Goal: Communication & Community: Answer question/provide support

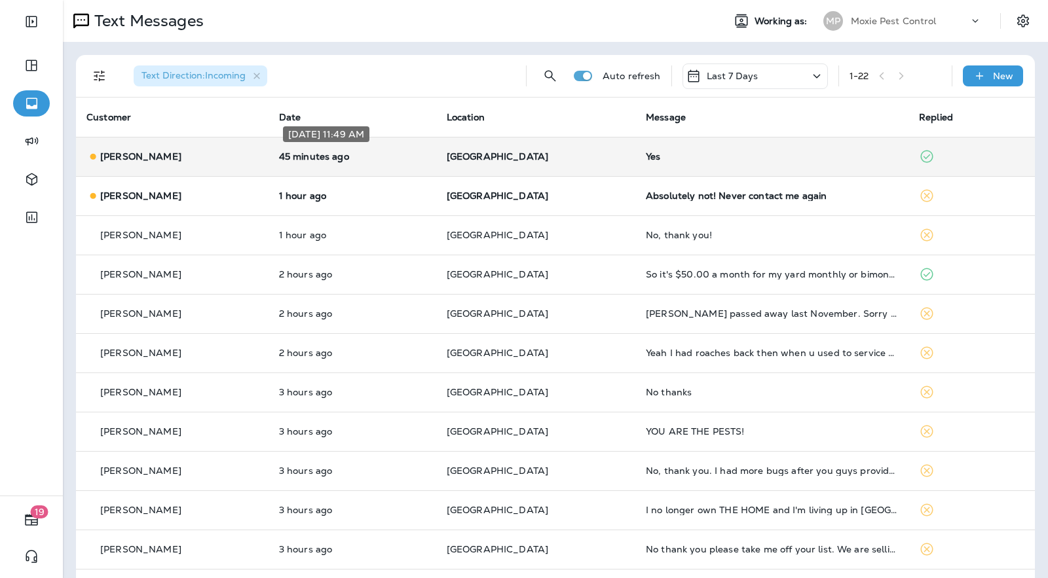
click at [417, 153] on p "45 minutes ago" at bounding box center [352, 156] width 147 height 10
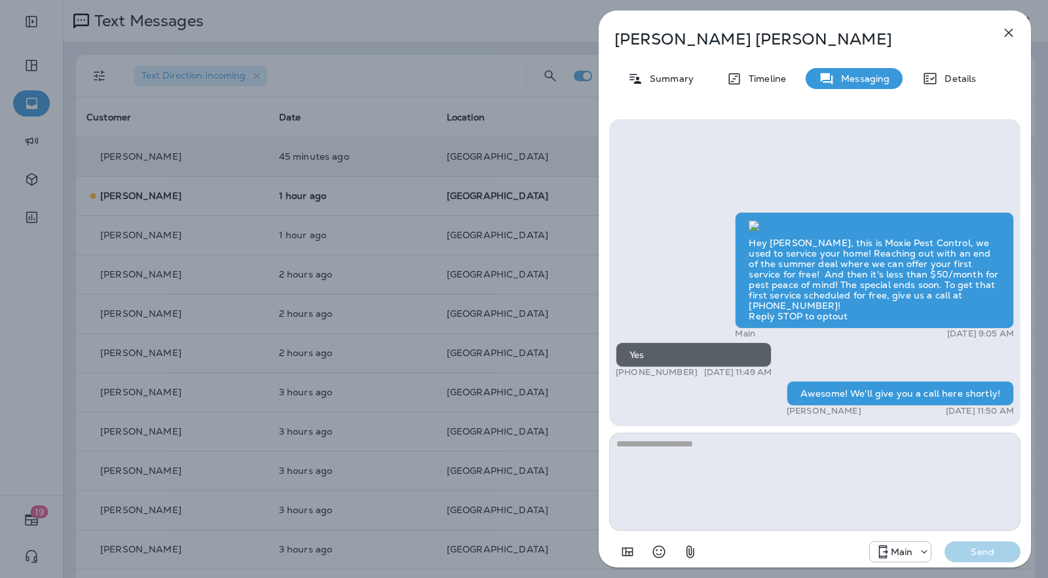
scroll to position [-191, 0]
click at [1005, 31] on icon "button" at bounding box center [1009, 33] width 16 height 16
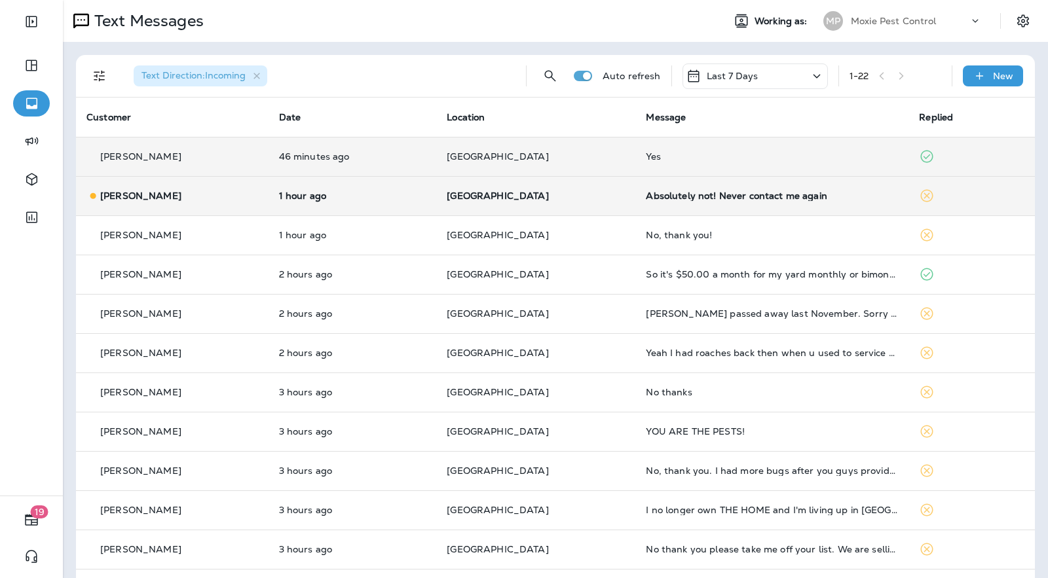
click at [836, 198] on div "Absolutely not! Never contact me again" at bounding box center [772, 196] width 252 height 10
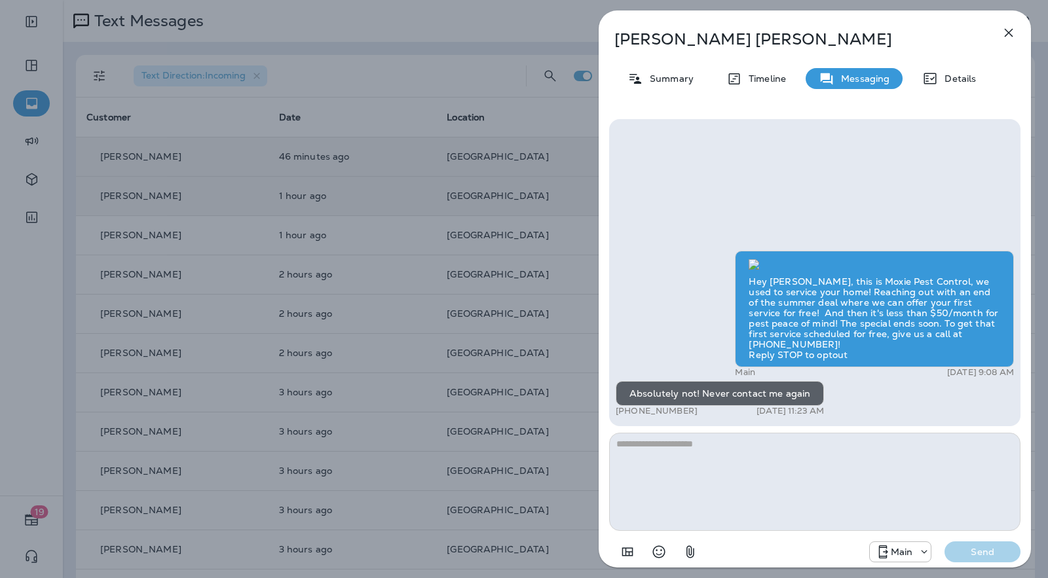
click at [591, 214] on div "[PERSON_NAME] Summary Timeline Messaging Details Hey [PERSON_NAME], this is Mox…" at bounding box center [815, 289] width 466 height 578
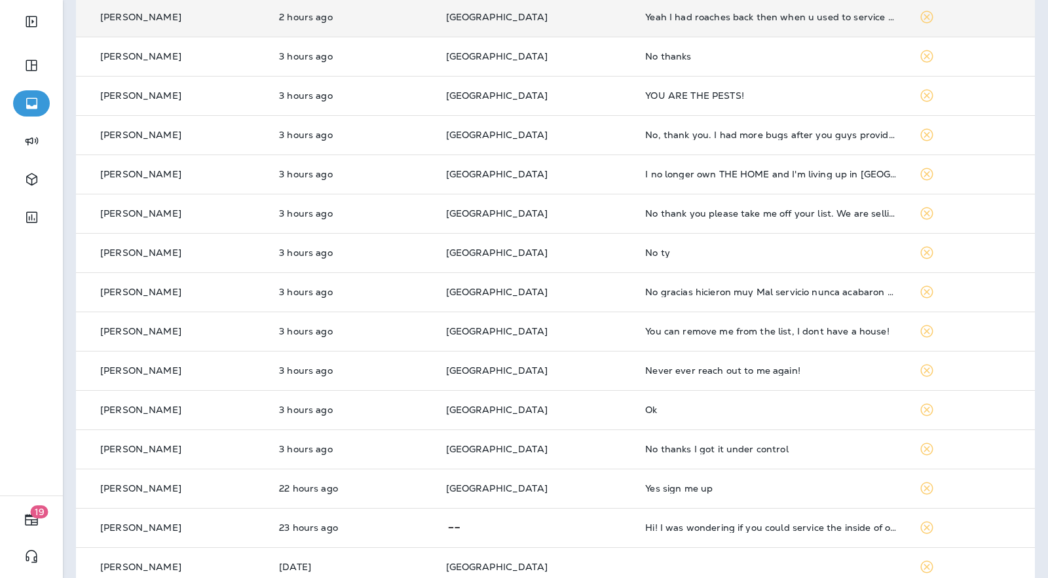
scroll to position [437, 0]
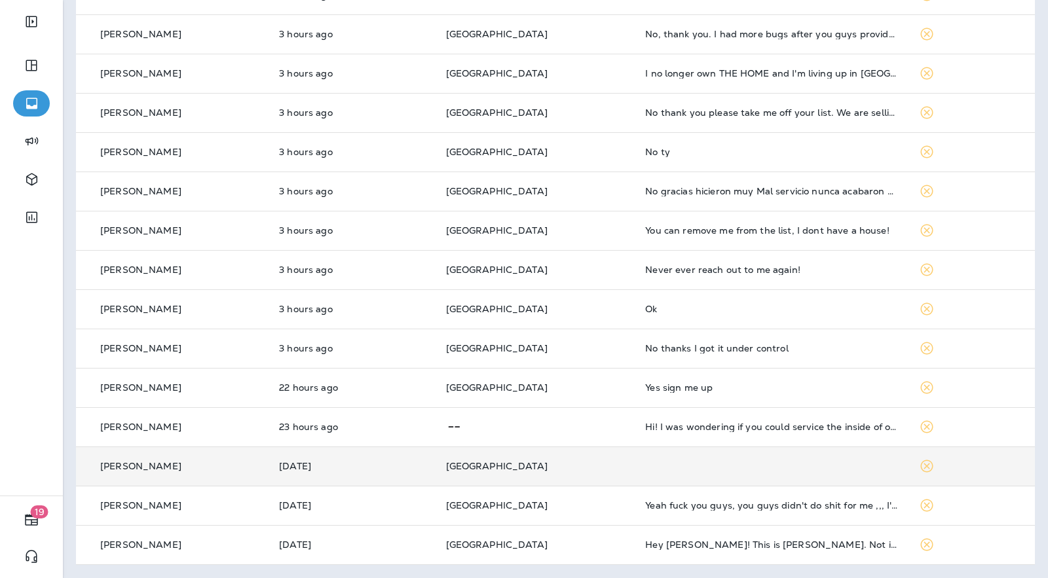
click at [615, 464] on td "[GEOGRAPHIC_DATA]" at bounding box center [536, 466] width 200 height 39
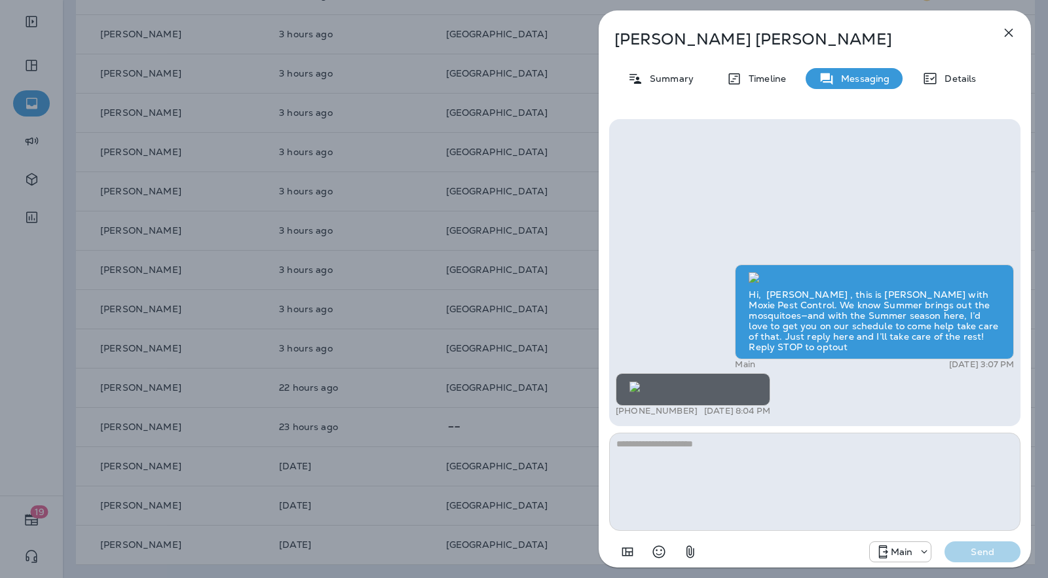
scroll to position [1, 0]
drag, startPoint x: 723, startPoint y: 40, endPoint x: 621, endPoint y: 42, distance: 102.2
click at [622, 41] on p "[PERSON_NAME]" at bounding box center [793, 39] width 358 height 18
click at [656, 76] on p "Summary" at bounding box center [668, 78] width 50 height 10
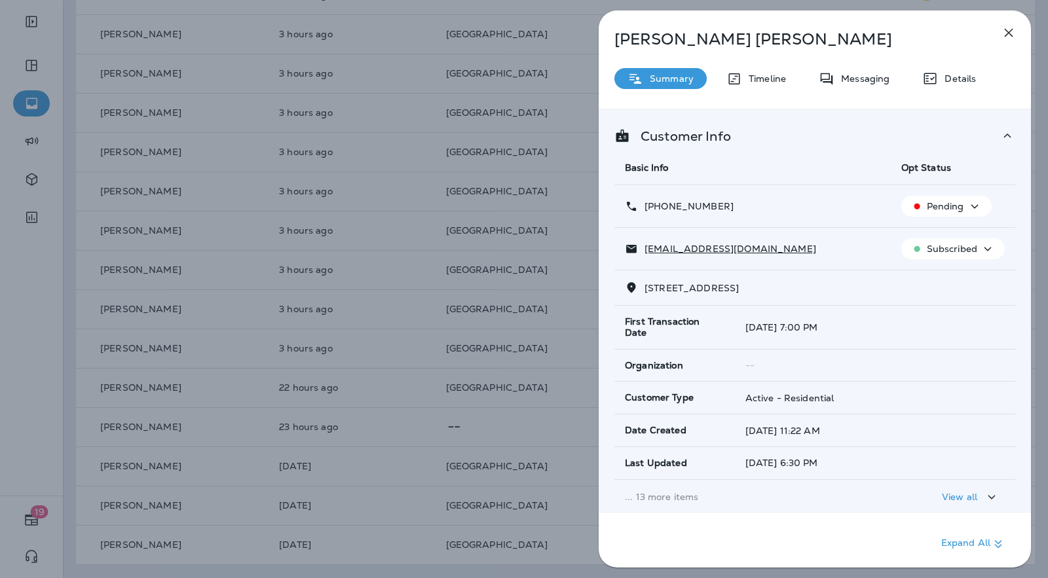
drag, startPoint x: 729, startPoint y: 204, endPoint x: 650, endPoint y: 205, distance: 78.6
click at [648, 206] on div "[PHONE_NUMBER]" at bounding box center [752, 207] width 255 height 14
copy p "[PHONE_NUMBER]"
click at [1007, 31] on icon "button" at bounding box center [1009, 33] width 9 height 9
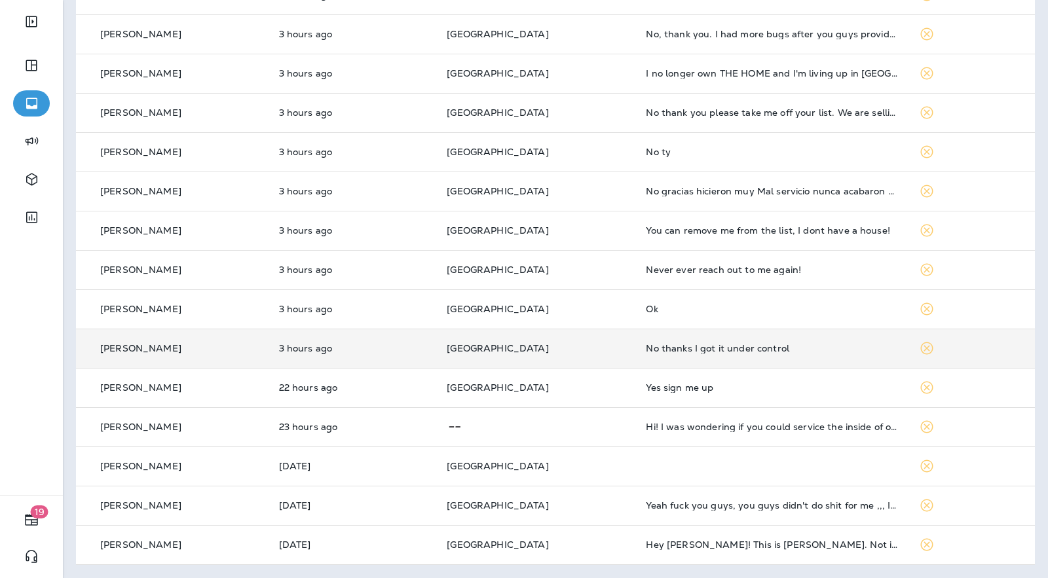
scroll to position [434, 0]
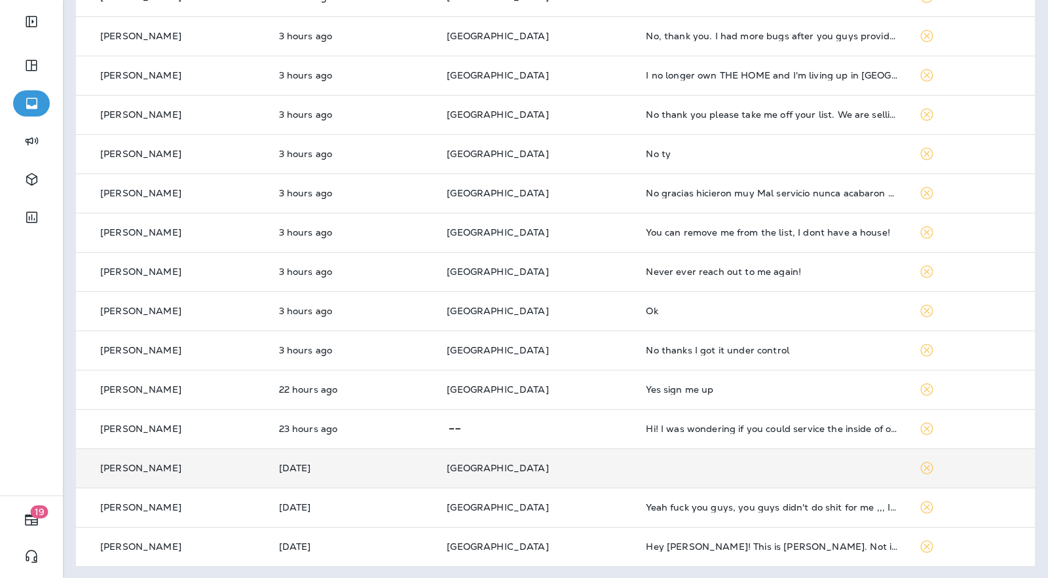
click at [677, 470] on td at bounding box center [771, 468] width 273 height 39
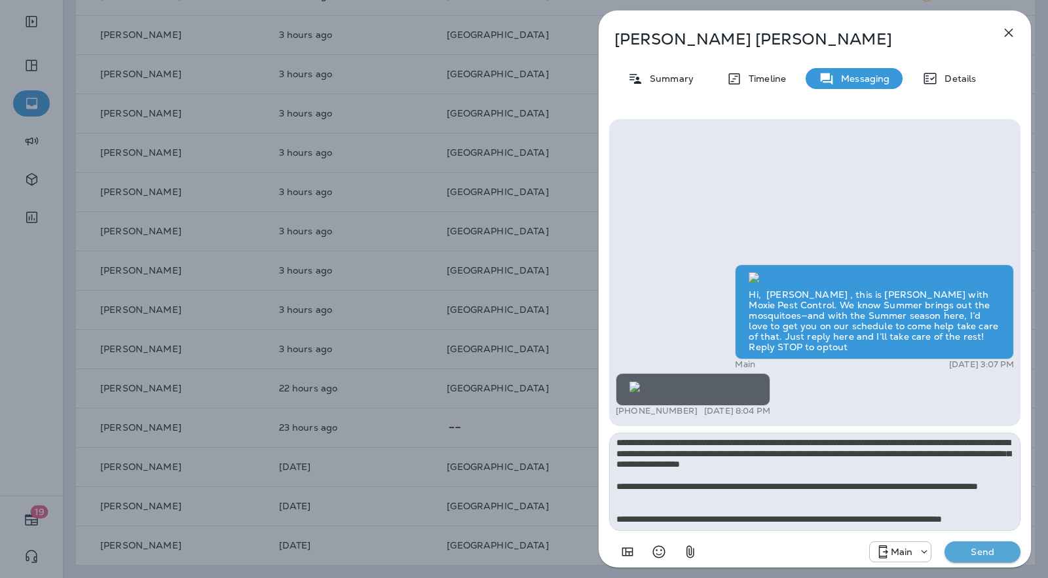
scroll to position [95, 0]
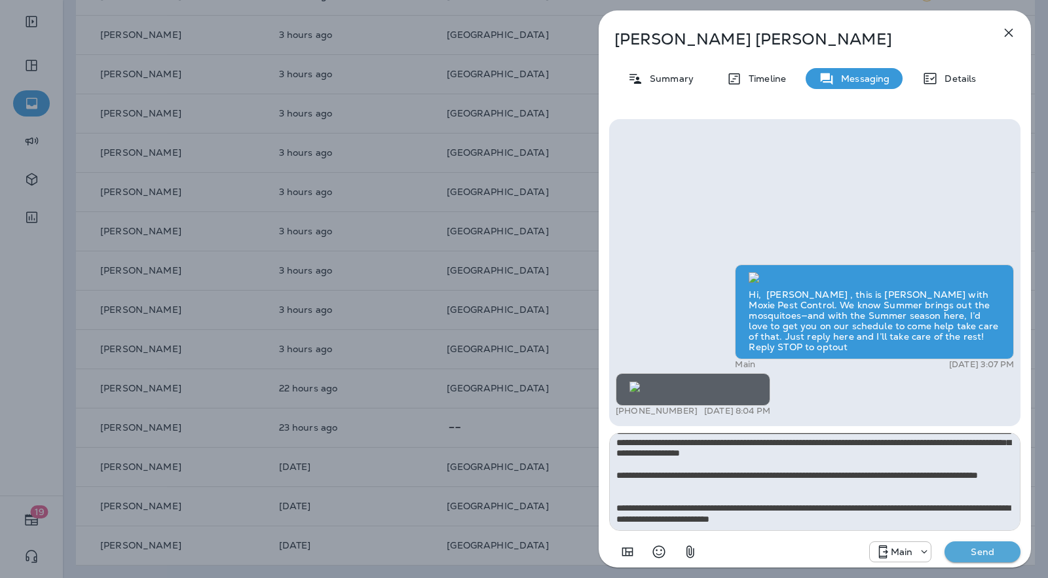
click at [782, 513] on textarea at bounding box center [814, 482] width 411 height 98
click at [963, 516] on textarea at bounding box center [814, 482] width 411 height 98
click at [999, 519] on textarea at bounding box center [814, 482] width 411 height 98
type textarea "**********"
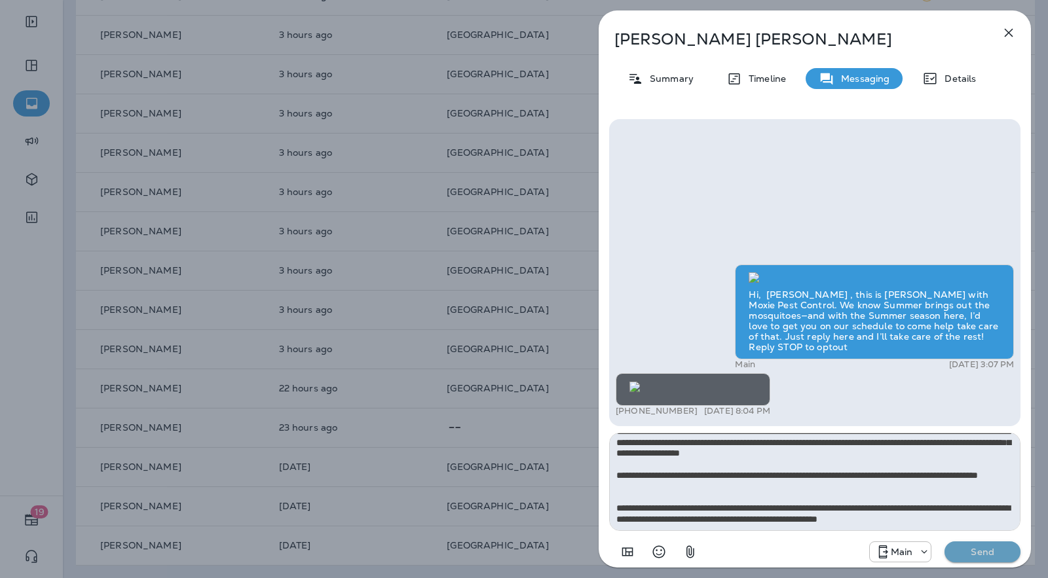
click at [1005, 557] on p "Send" at bounding box center [982, 552] width 55 height 12
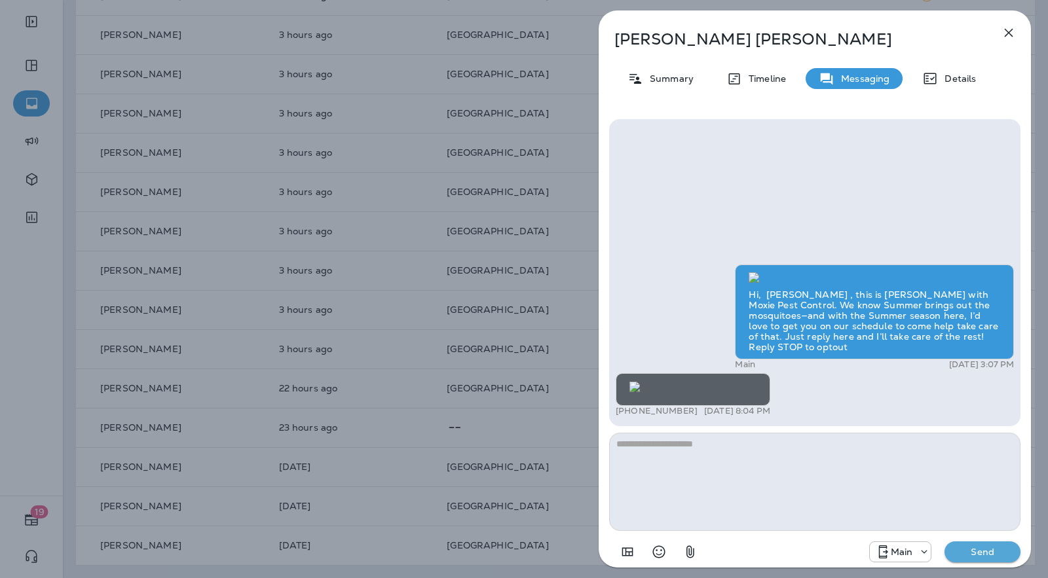
scroll to position [0, 0]
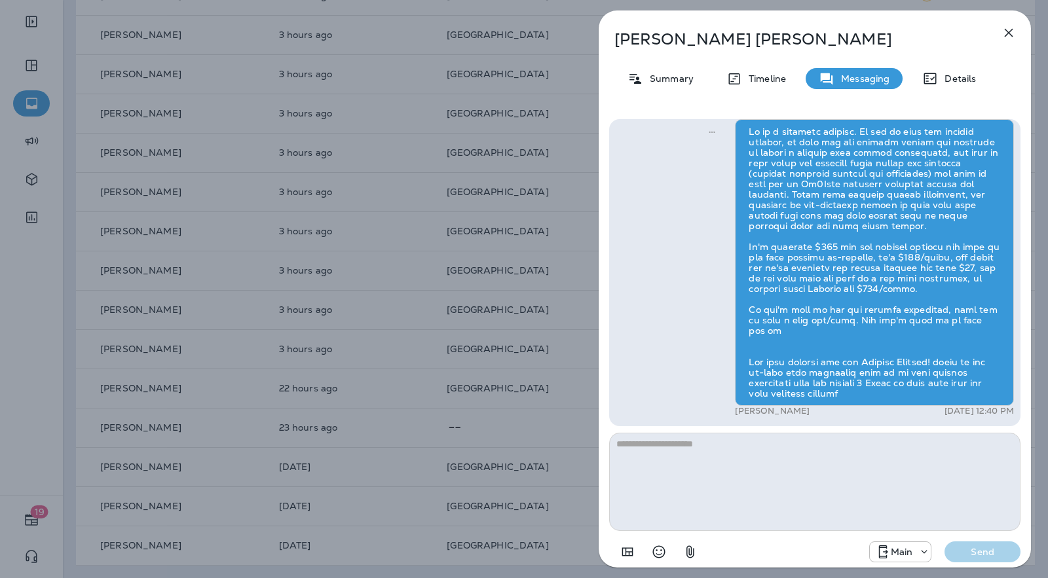
click at [1016, 36] on icon "button" at bounding box center [1009, 33] width 16 height 16
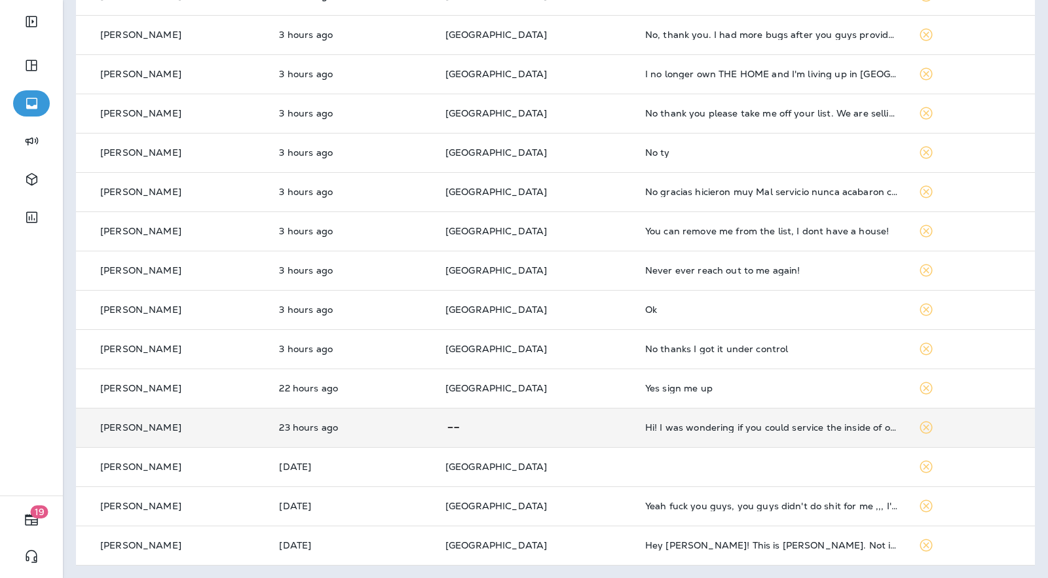
scroll to position [437, 0]
click at [666, 437] on td "Hi! I was wondering if you could service the inside of our house? We have found…" at bounding box center [772, 426] width 274 height 39
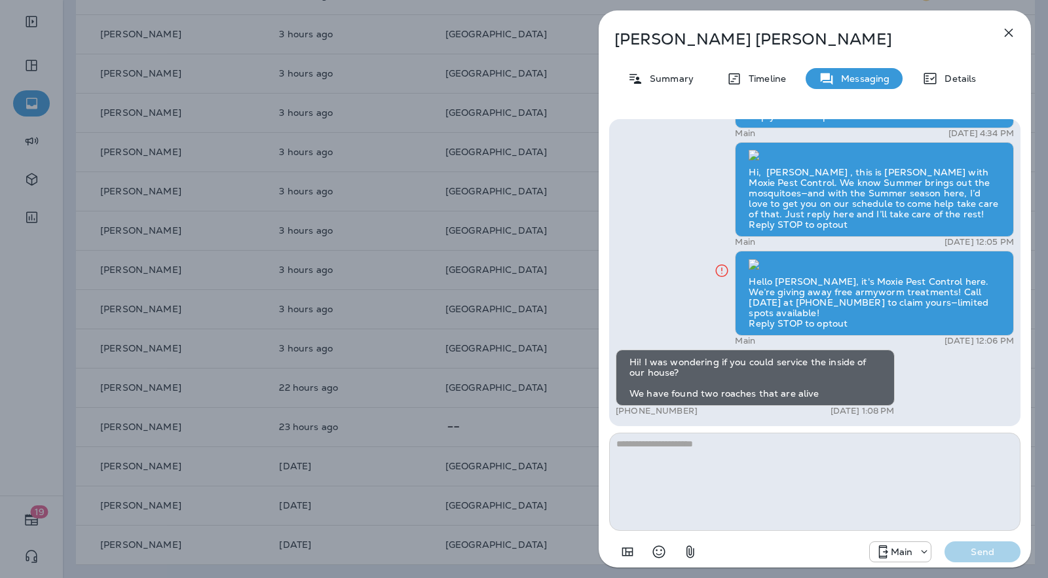
click at [430, 252] on div "[PERSON_NAME] Summary Timeline Messaging Details Hello [PERSON_NAME], [PERSON_N…" at bounding box center [524, 289] width 1048 height 578
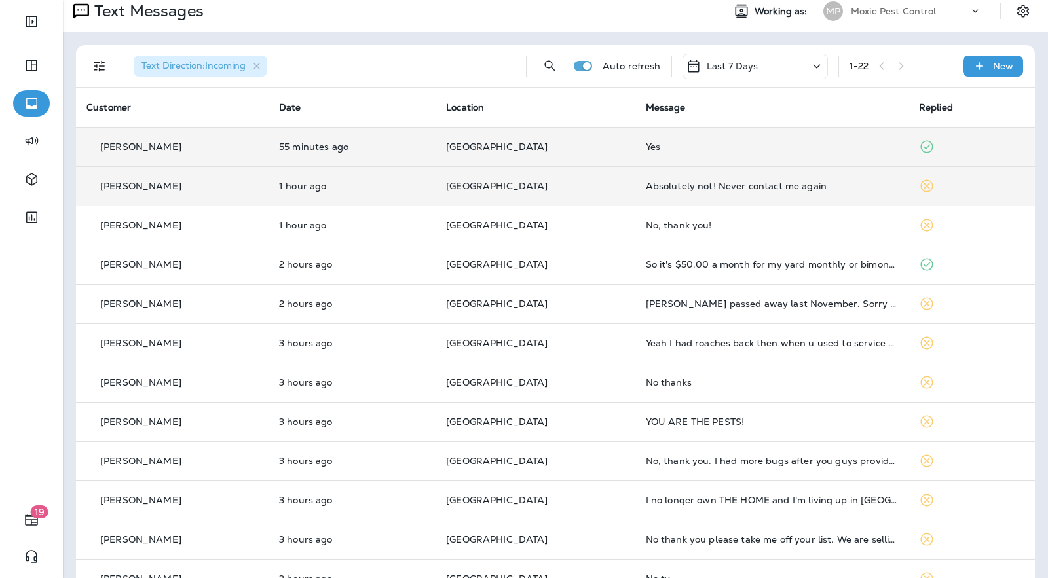
scroll to position [8, 0]
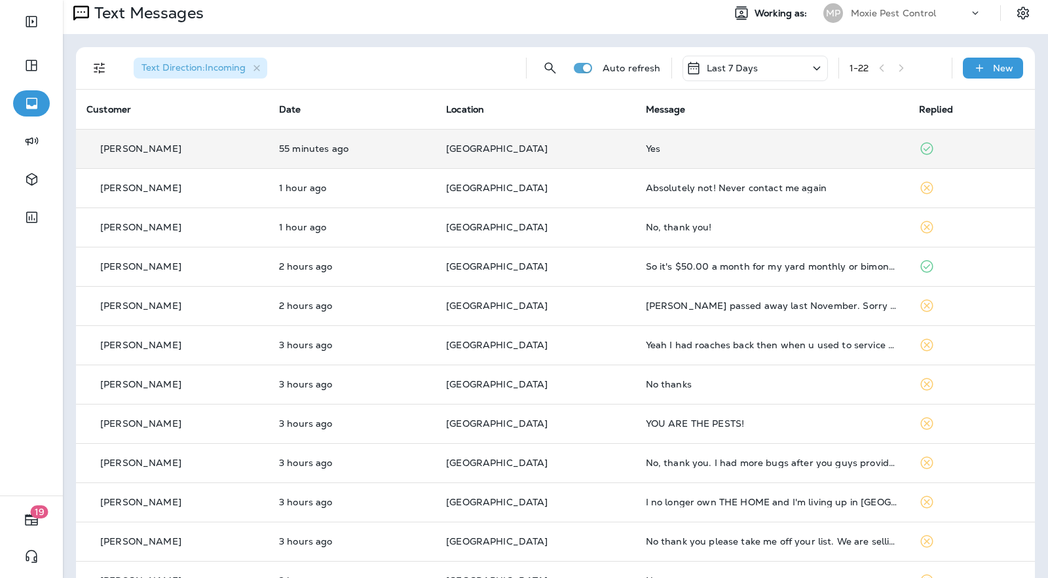
click at [591, 159] on td "[GEOGRAPHIC_DATA]" at bounding box center [536, 148] width 200 height 39
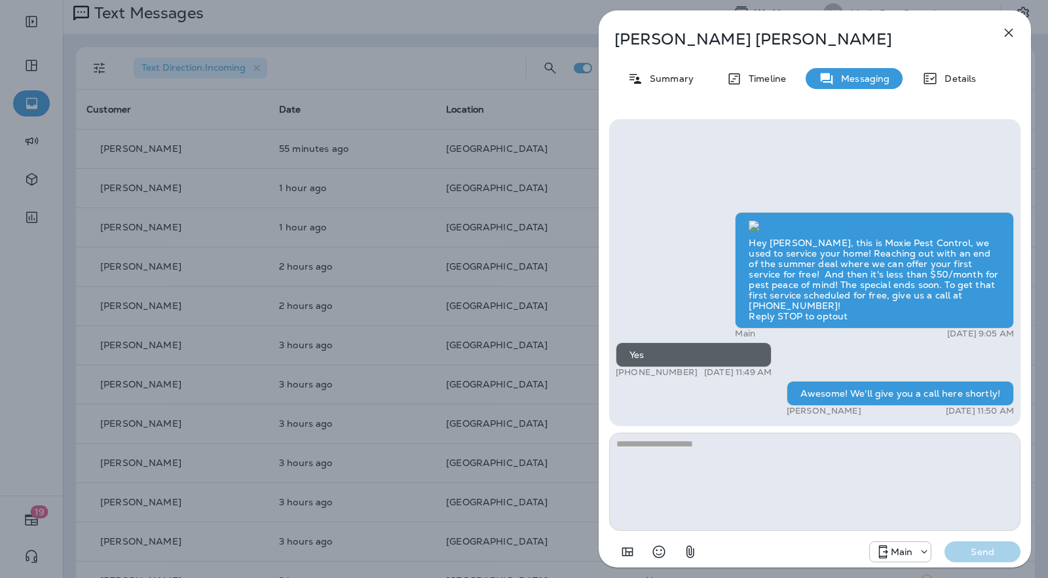
click at [530, 189] on div "[PERSON_NAME] Summary Timeline Messaging Details Hey [PERSON_NAME], this is Mox…" at bounding box center [524, 289] width 1048 height 578
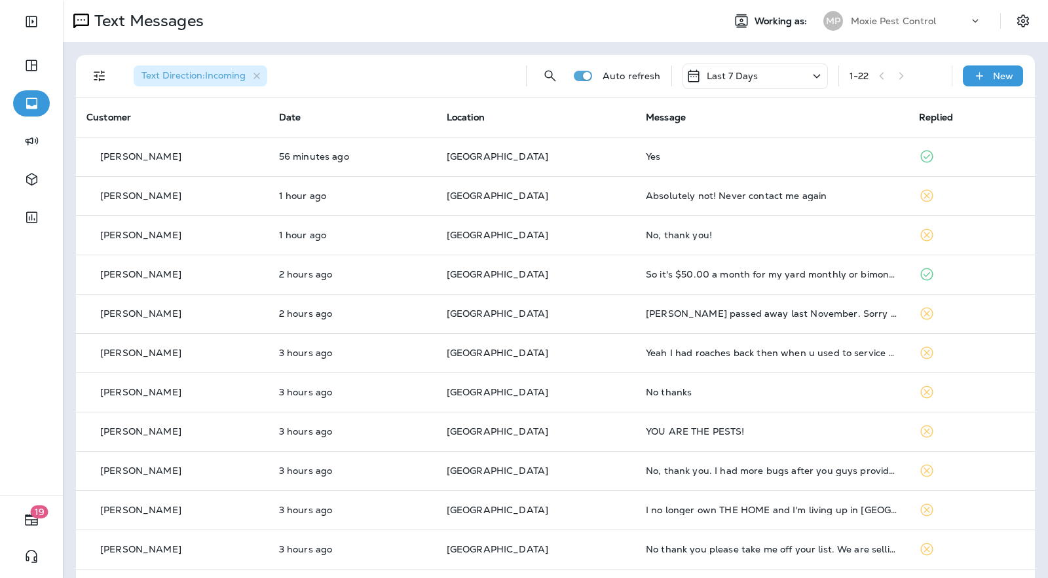
click at [800, 79] on div "Last 7 Days" at bounding box center [755, 77] width 145 height 26
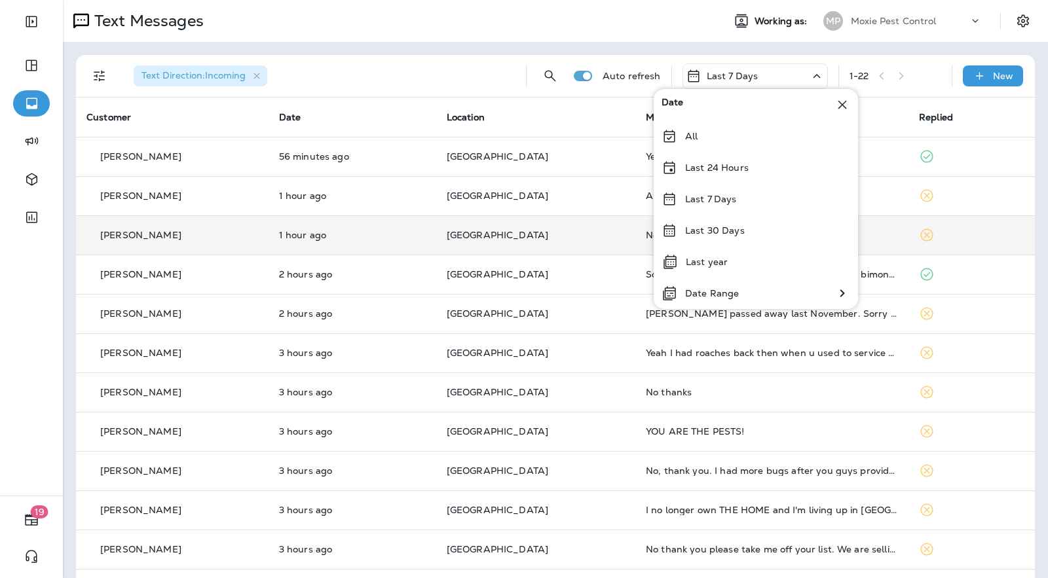
click at [735, 232] on p "Last 30 Days" at bounding box center [715, 230] width 60 height 10
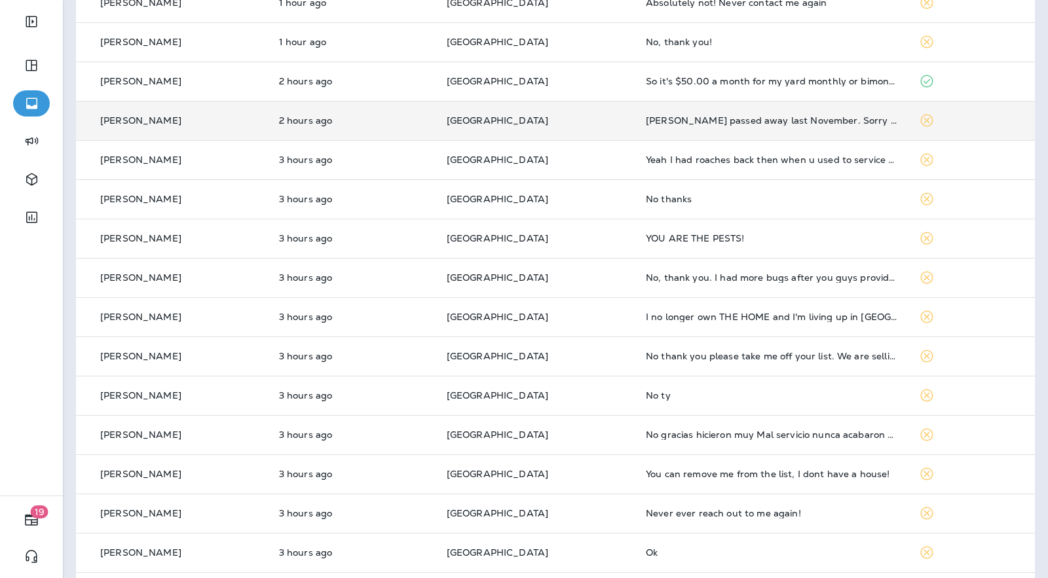
scroll to position [358, 0]
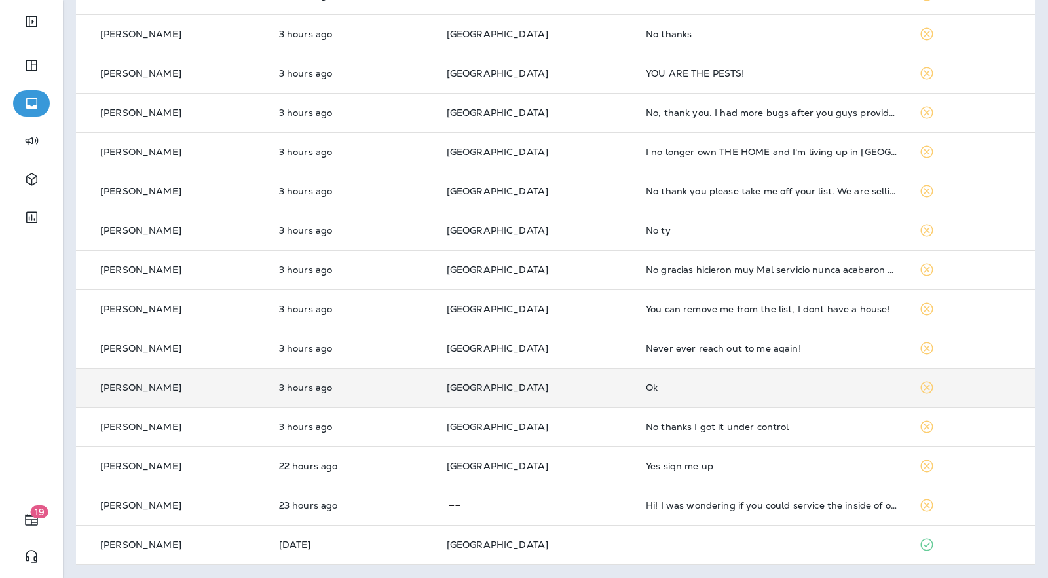
click at [614, 398] on td "[GEOGRAPHIC_DATA]" at bounding box center [535, 387] width 199 height 39
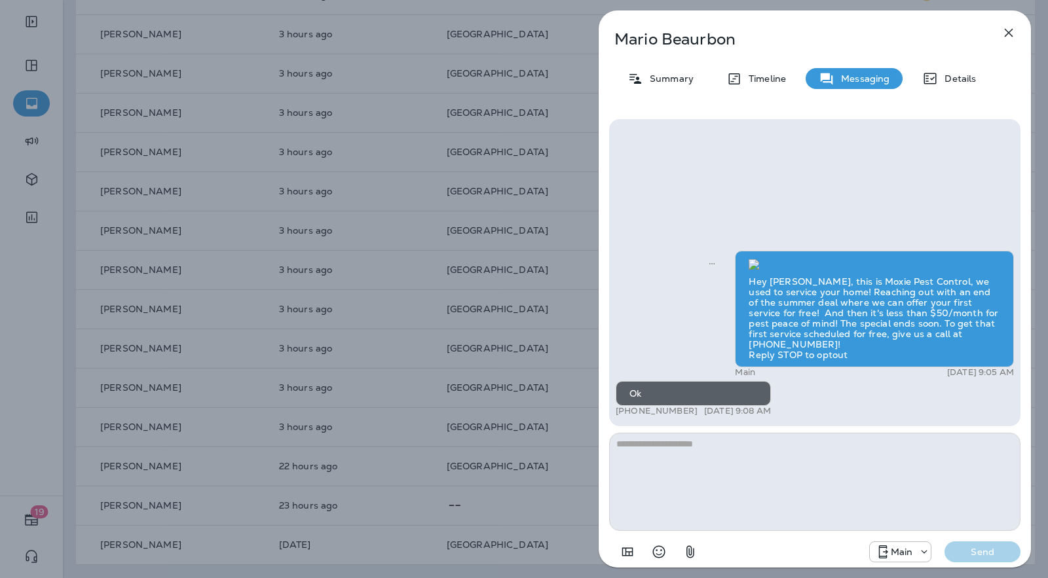
click at [713, 487] on textarea at bounding box center [814, 482] width 411 height 98
click at [741, 44] on p "[PERSON_NAME]" at bounding box center [793, 39] width 358 height 18
drag, startPoint x: 740, startPoint y: 41, endPoint x: 620, endPoint y: 43, distance: 119.2
click at [609, 47] on div "[PERSON_NAME]" at bounding box center [793, 39] width 389 height 18
click at [664, 82] on p "Summary" at bounding box center [668, 78] width 50 height 10
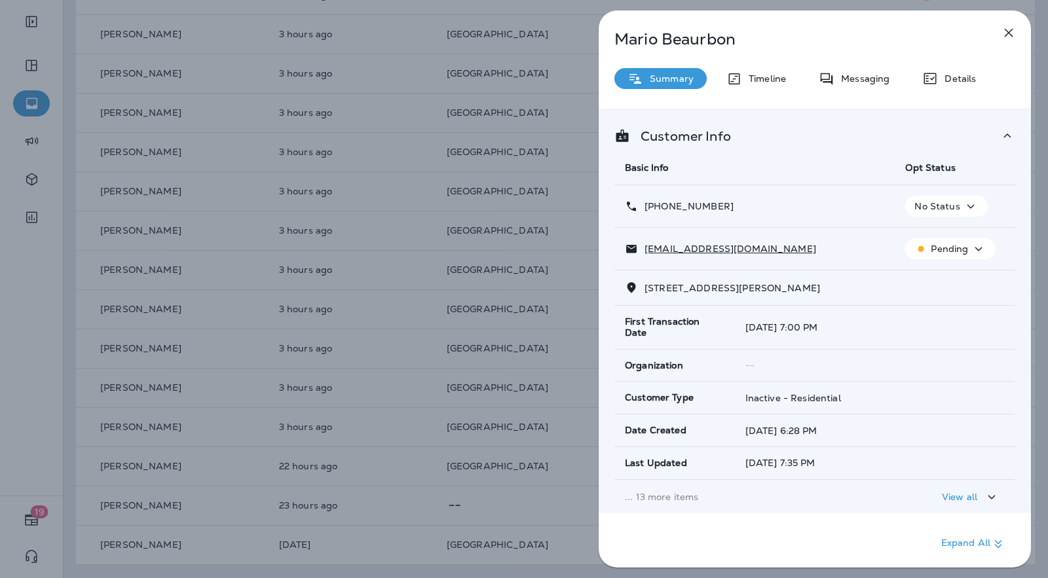
drag, startPoint x: 741, startPoint y: 204, endPoint x: 654, endPoint y: 202, distance: 87.1
click at [638, 206] on div "[PHONE_NUMBER]" at bounding box center [754, 207] width 259 height 14
copy p "[PHONE_NUMBER]"
click at [1004, 28] on icon "button" at bounding box center [1009, 33] width 16 height 16
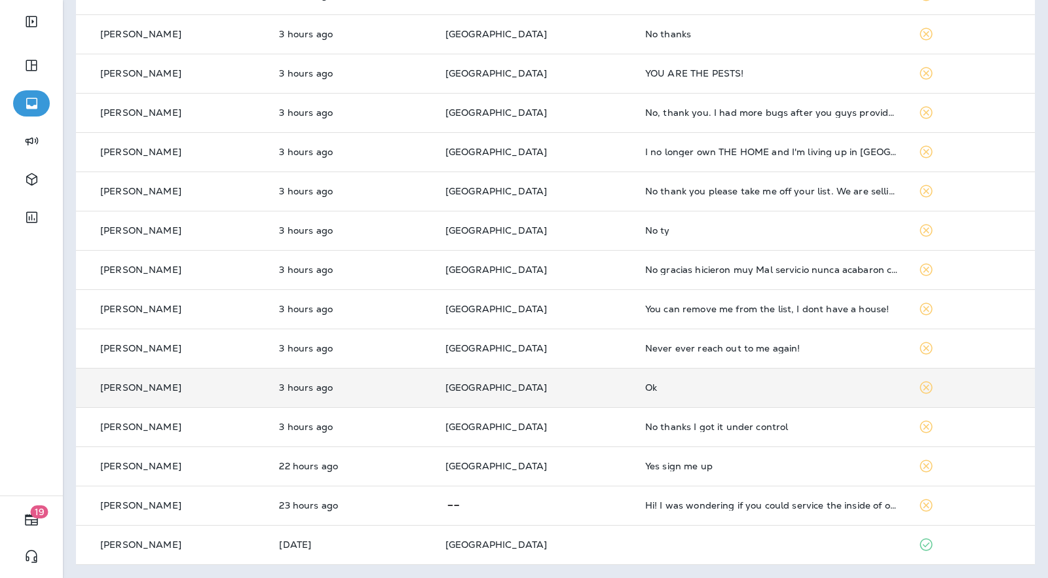
click at [212, 390] on div "[PERSON_NAME]" at bounding box center [172, 388] width 172 height 14
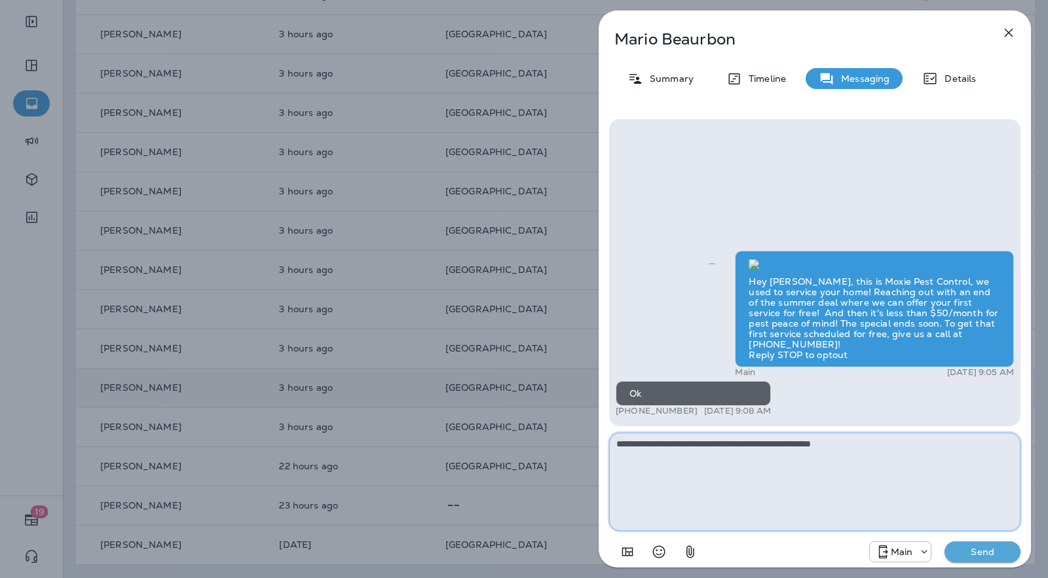
type textarea "**********"
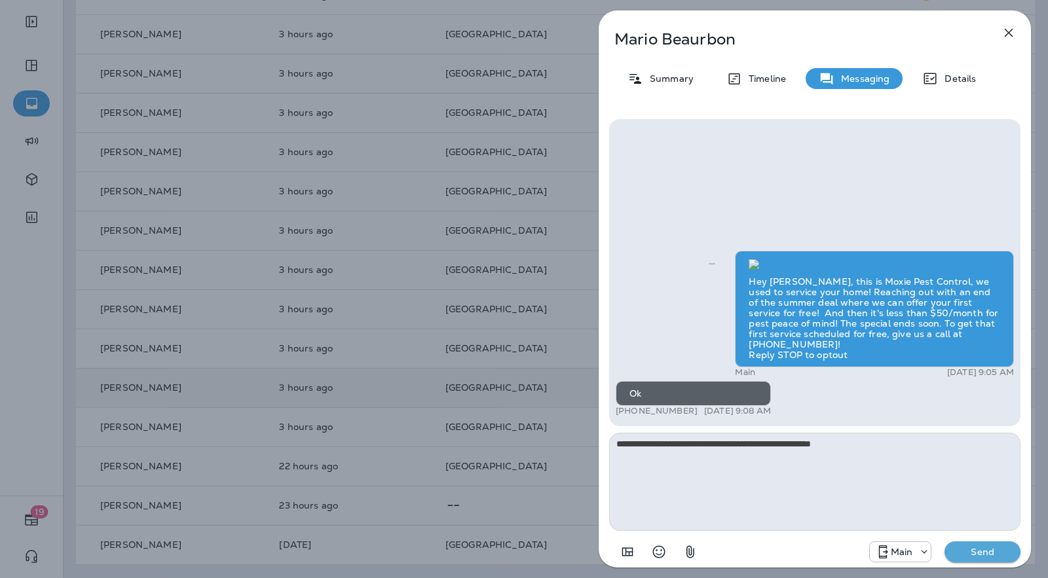
click at [965, 548] on p "Send" at bounding box center [982, 552] width 55 height 12
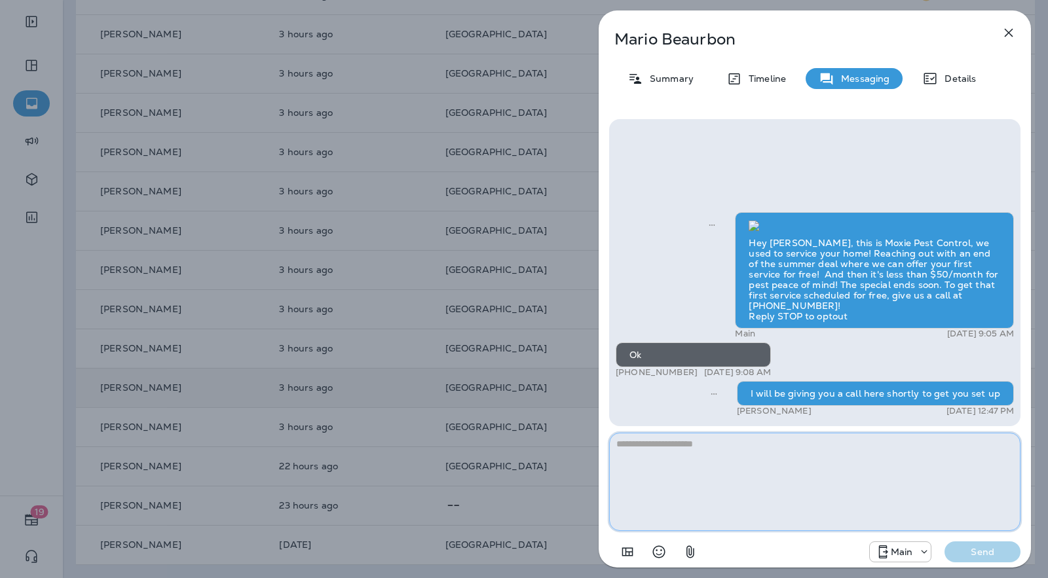
click at [733, 451] on textarea at bounding box center [814, 482] width 411 height 98
type textarea "**********"
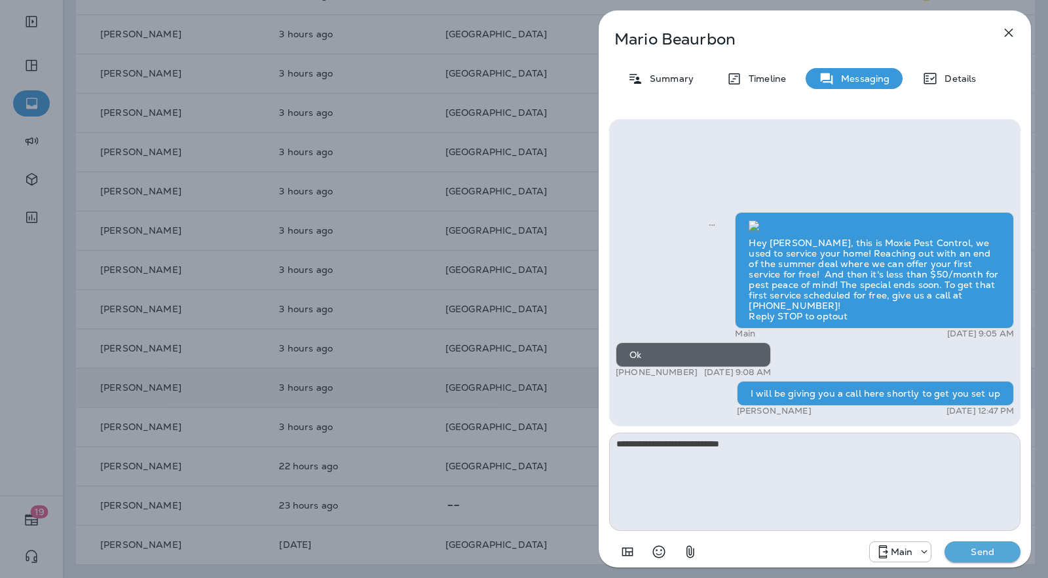
click at [1012, 555] on button "Send" at bounding box center [983, 552] width 76 height 21
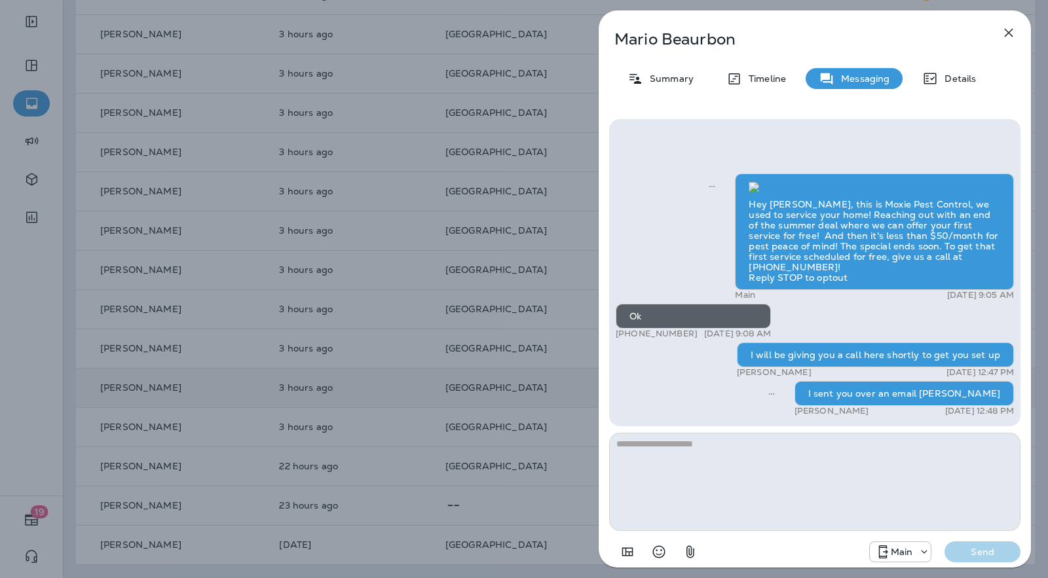
click at [495, 157] on div "[PERSON_NAME] Summary Timeline Messaging Details Hey [PERSON_NAME], this is Mox…" at bounding box center [524, 289] width 1048 height 578
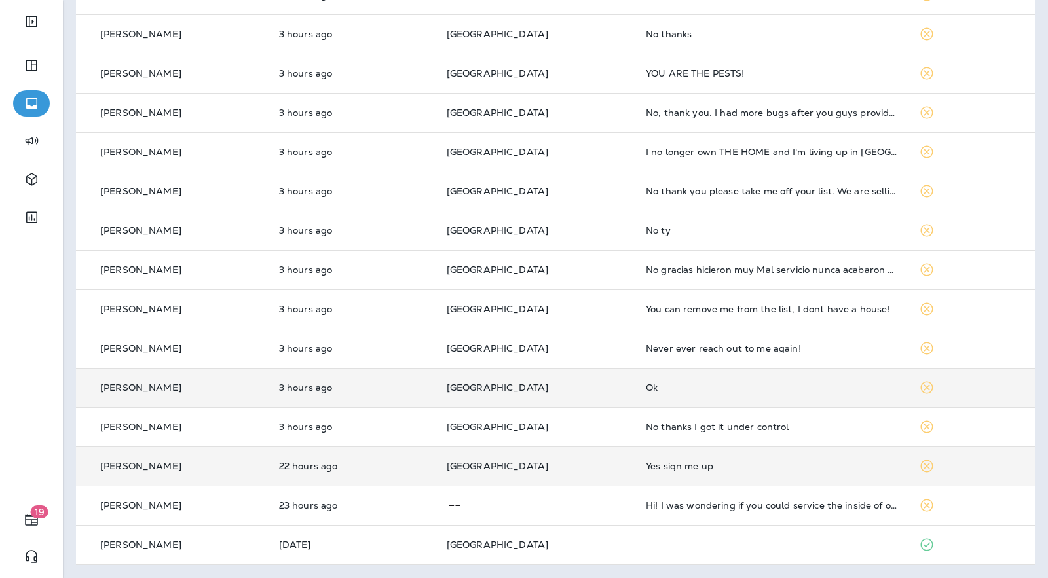
click at [622, 460] on td "[GEOGRAPHIC_DATA]" at bounding box center [535, 466] width 199 height 39
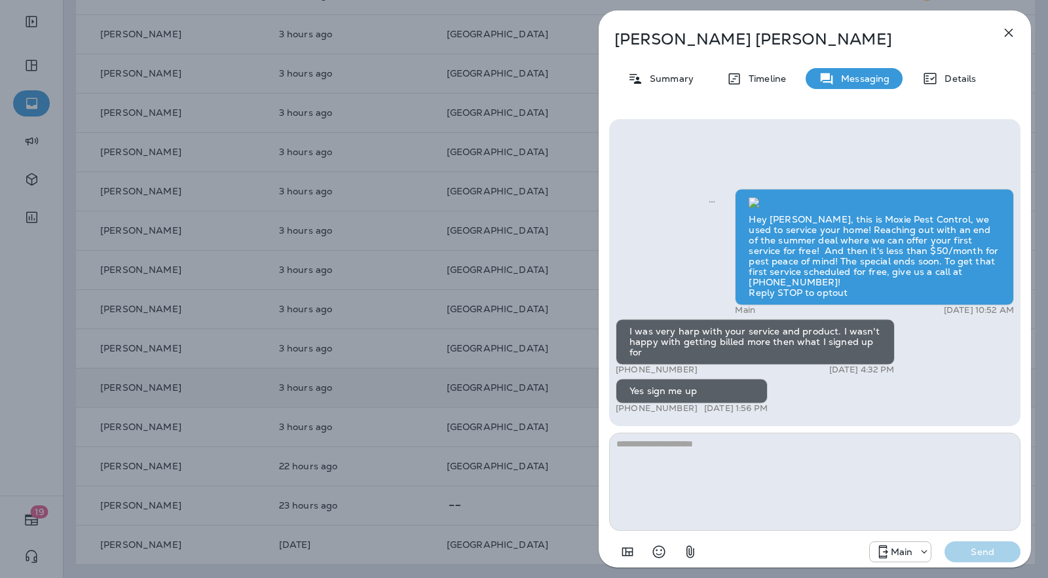
click at [495, 399] on div "[PERSON_NAME] Summary Timeline Messaging Details Hey [PERSON_NAME], this is Mox…" at bounding box center [524, 289] width 1048 height 578
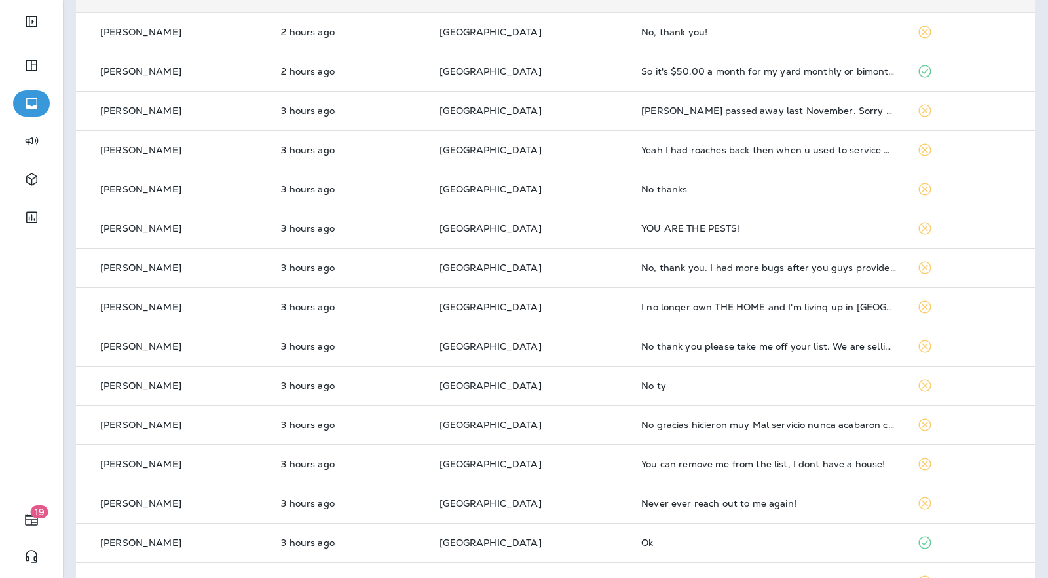
scroll to position [358, 0]
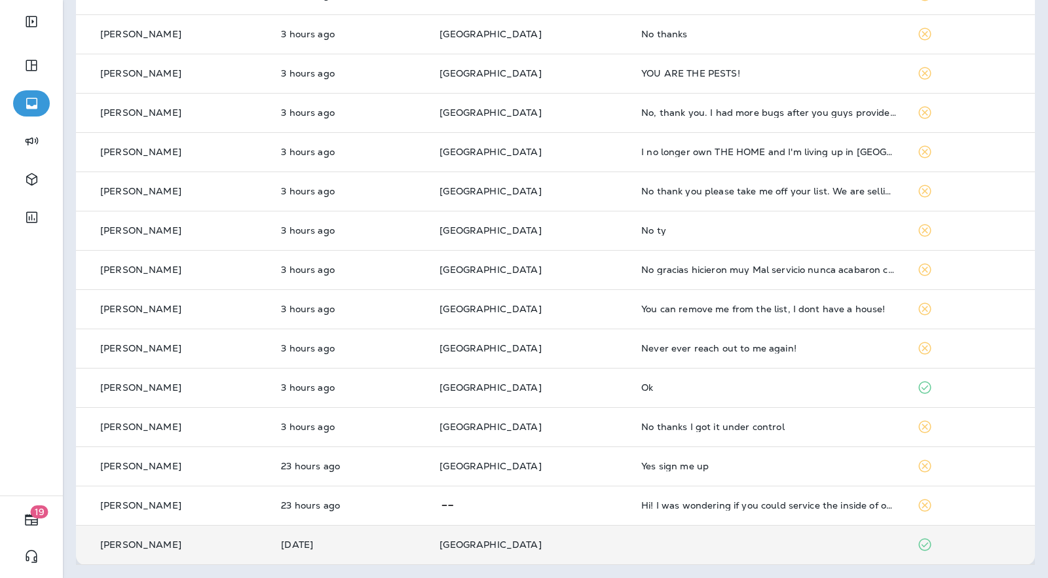
click at [645, 545] on td at bounding box center [768, 544] width 275 height 39
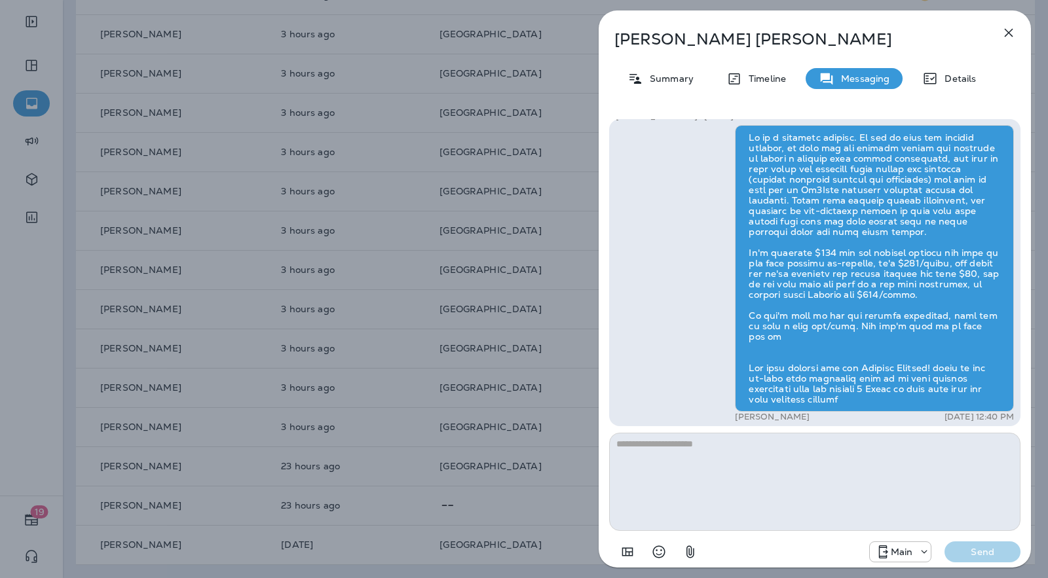
scroll to position [1, 0]
